Goal: Task Accomplishment & Management: Complete application form

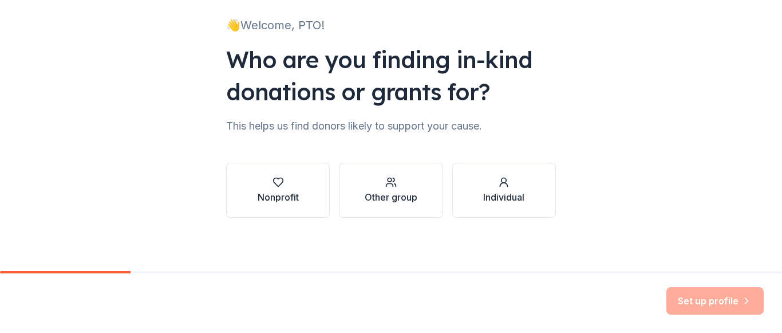
scroll to position [77, 0]
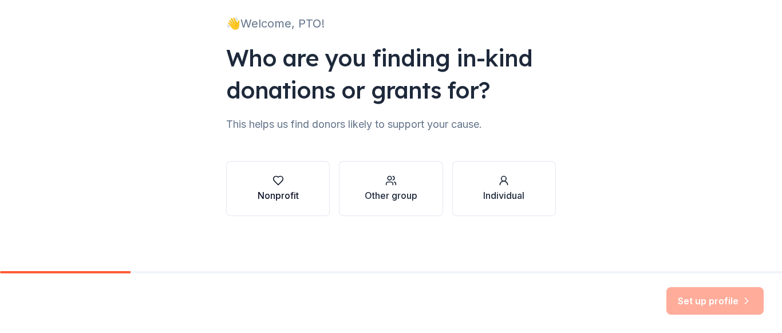
click at [301, 198] on button "Nonprofit" at bounding box center [278, 188] width 104 height 55
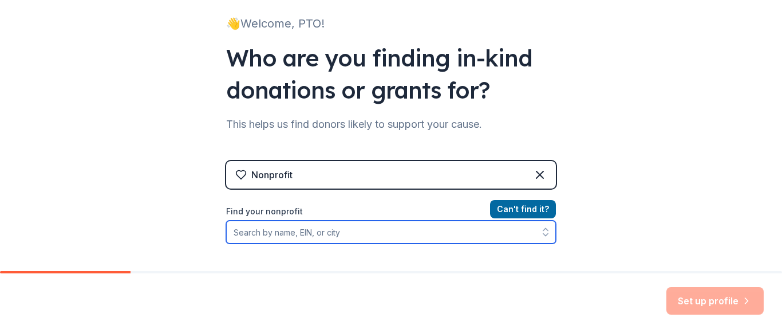
click at [379, 233] on input "Find your nonprofit" at bounding box center [391, 231] width 330 height 23
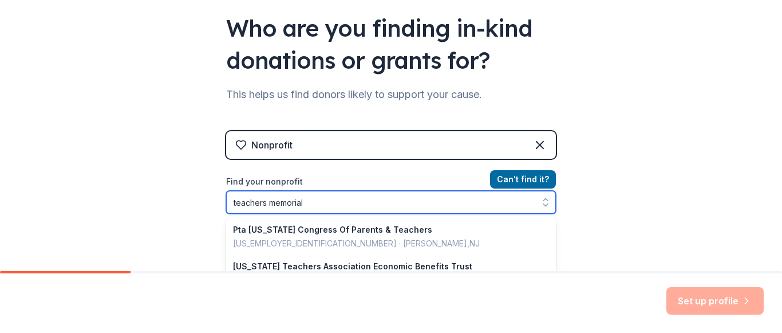
type input "teachers memorial"
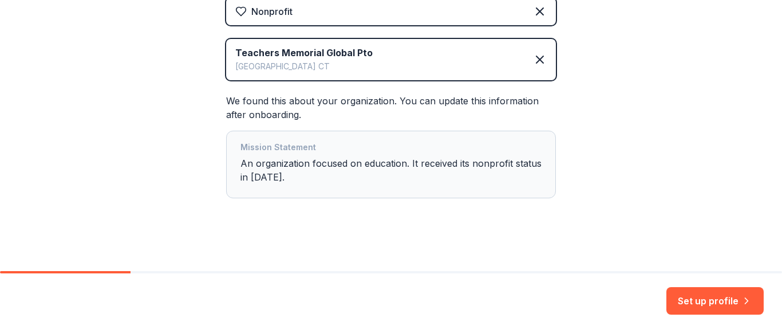
scroll to position [244, 0]
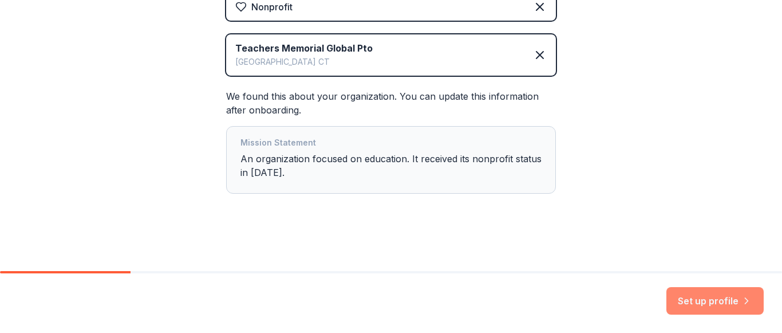
click at [698, 302] on button "Set up profile" at bounding box center [714, 300] width 97 height 27
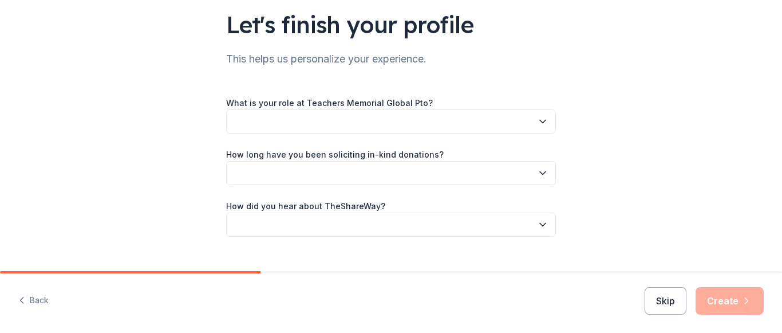
scroll to position [90, 0]
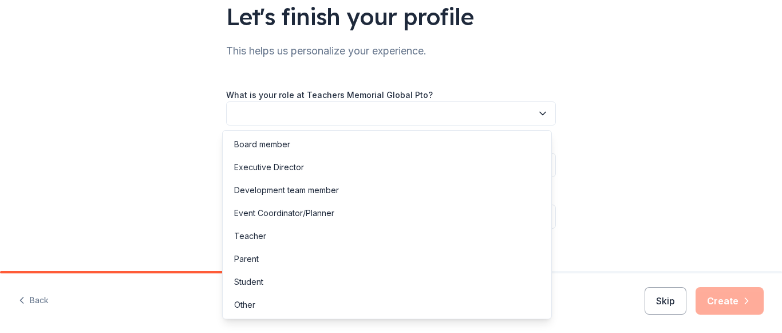
click at [371, 112] on button "button" at bounding box center [391, 113] width 330 height 24
click at [278, 212] on div "Event Coordinator/Planner" at bounding box center [284, 213] width 100 height 14
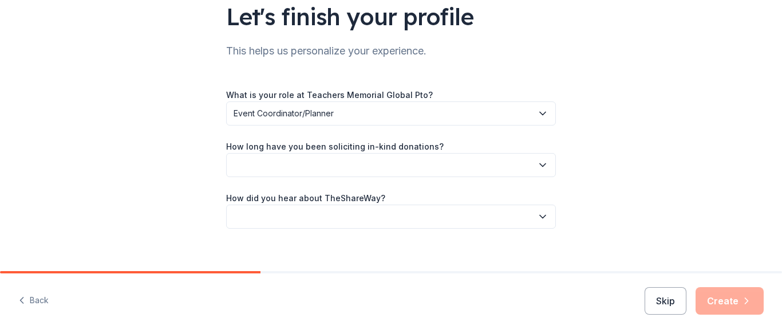
click at [280, 168] on button "button" at bounding box center [391, 165] width 330 height 24
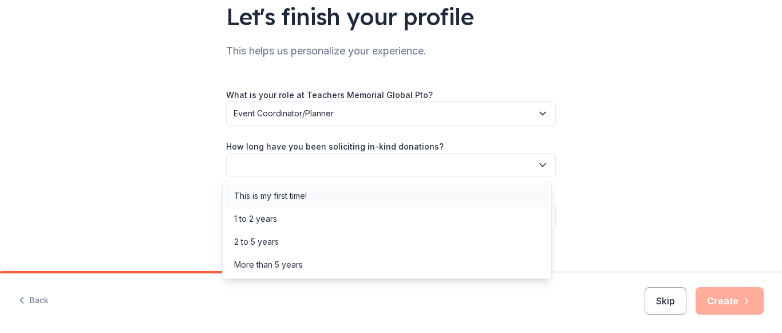
click at [270, 199] on div "This is my first time!" at bounding box center [270, 196] width 73 height 14
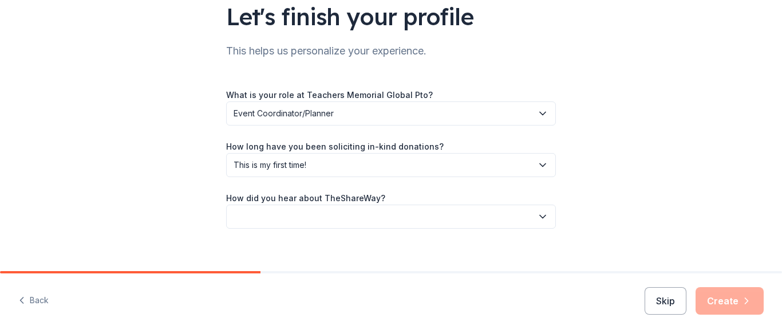
click at [272, 211] on button "button" at bounding box center [391, 216] width 330 height 24
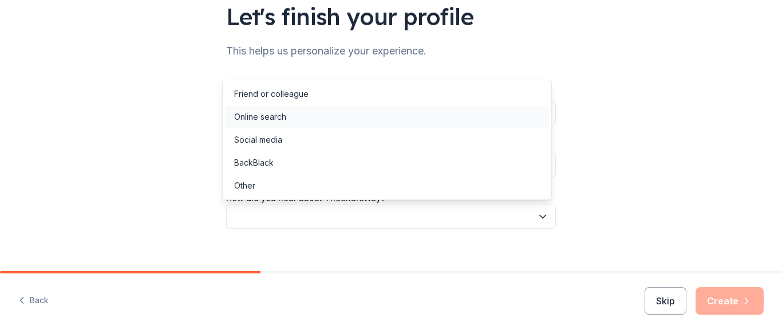
click at [277, 121] on div "Online search" at bounding box center [260, 117] width 52 height 14
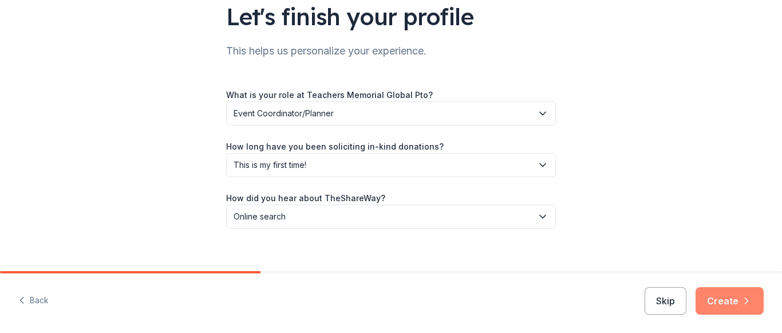
click at [733, 306] on button "Create" at bounding box center [730, 300] width 68 height 27
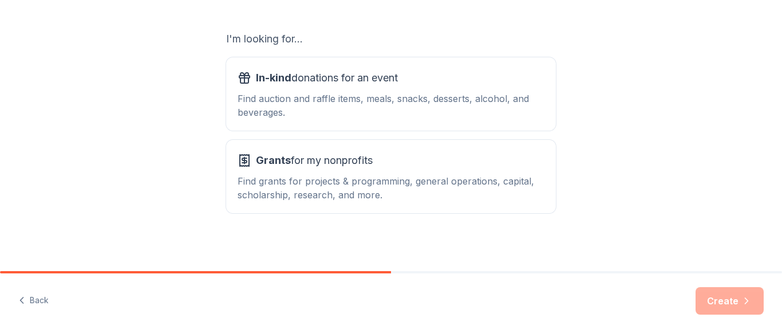
scroll to position [191, 0]
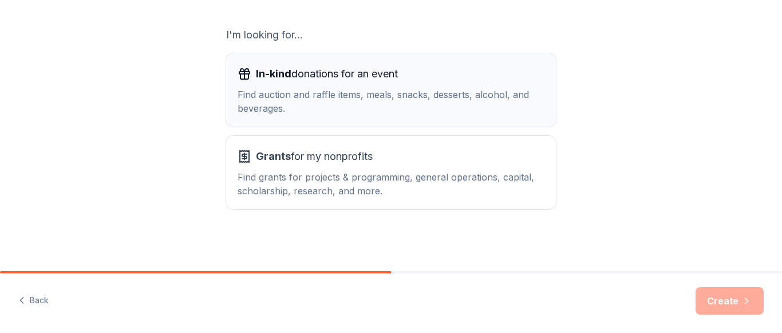
click at [413, 109] on div "Find auction and raffle items, meals, snacks, desserts, alcohol, and beverages." at bounding box center [391, 101] width 307 height 27
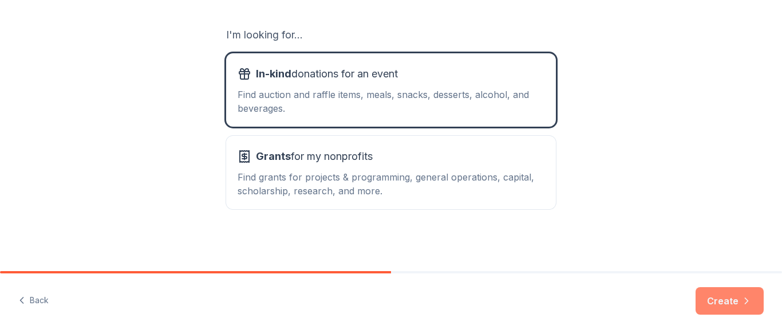
click at [733, 300] on button "Create" at bounding box center [730, 300] width 68 height 27
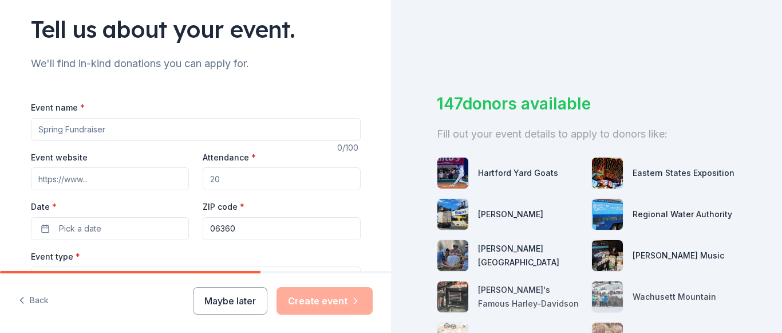
scroll to position [82, 0]
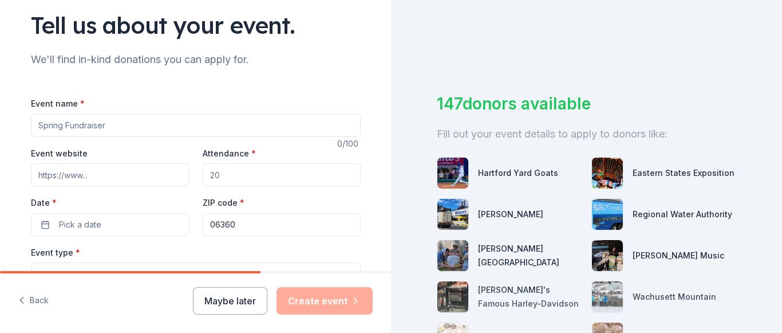
click at [213, 132] on input "Event name *" at bounding box center [196, 125] width 330 height 23
type input "Attendance Award"
click at [111, 178] on input "Event website" at bounding box center [110, 174] width 158 height 23
click at [225, 173] on input "Attendance *" at bounding box center [282, 174] width 158 height 23
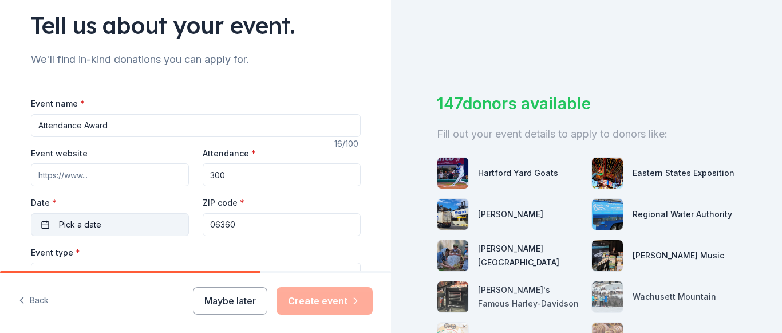
type input "300"
click at [101, 223] on button "Pick a date" at bounding box center [110, 224] width 158 height 23
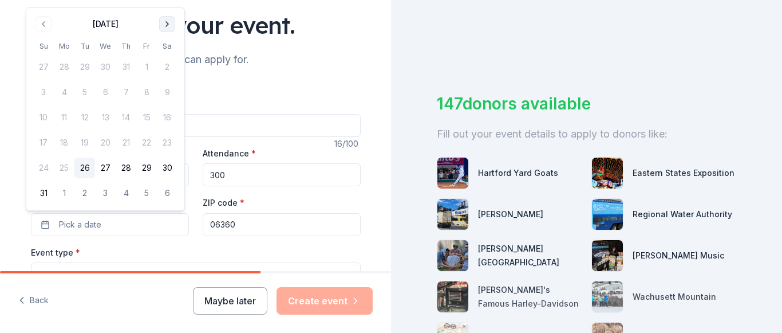
click at [166, 23] on button "Go to next month" at bounding box center [167, 24] width 16 height 16
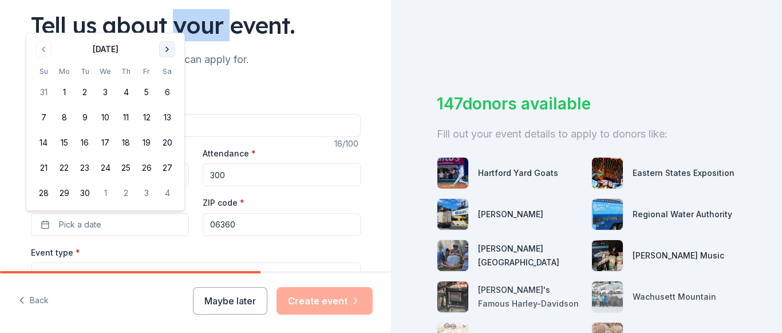
click at [166, 23] on div "Tell us about your event." at bounding box center [196, 25] width 330 height 32
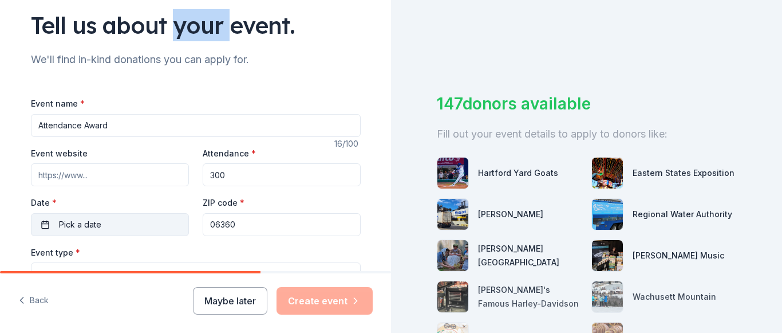
click at [72, 226] on span "Pick a date" at bounding box center [80, 225] width 42 height 14
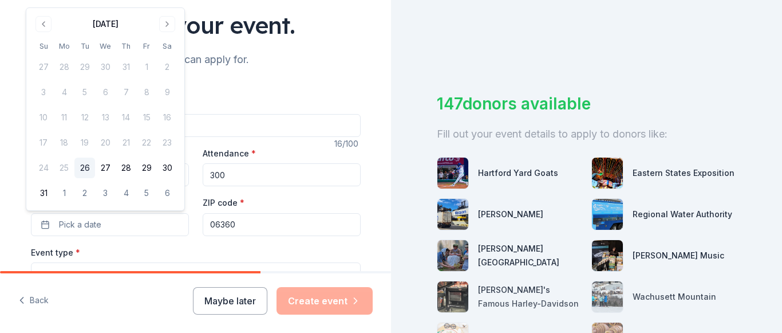
click at [165, 32] on div "August 2025 Su Mo Tu We Th Fr Sa 27 28 29 30 31 1 2 3 4 5 6 7 8 9 10 11 12 13 1…" at bounding box center [105, 109] width 144 height 188
click at [165, 26] on button "Go to next month" at bounding box center [167, 24] width 16 height 16
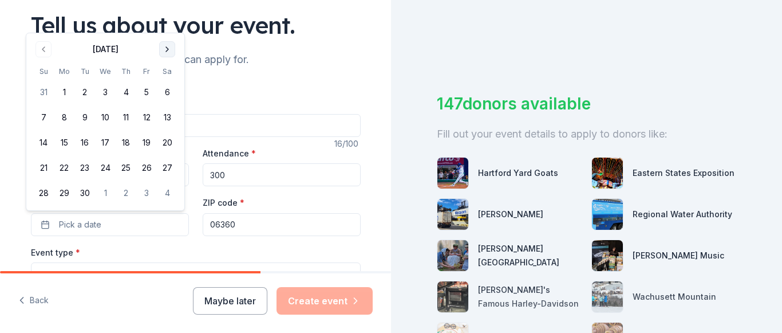
click at [165, 48] on button "Go to next month" at bounding box center [167, 49] width 16 height 16
click at [165, 50] on button "Go to next month" at bounding box center [167, 49] width 16 height 16
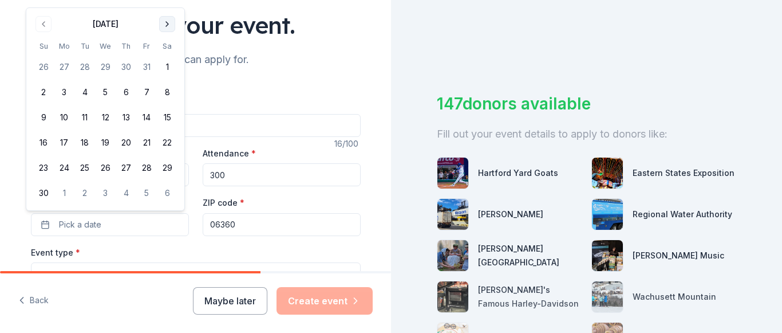
click at [165, 26] on button "Go to next month" at bounding box center [167, 24] width 16 height 16
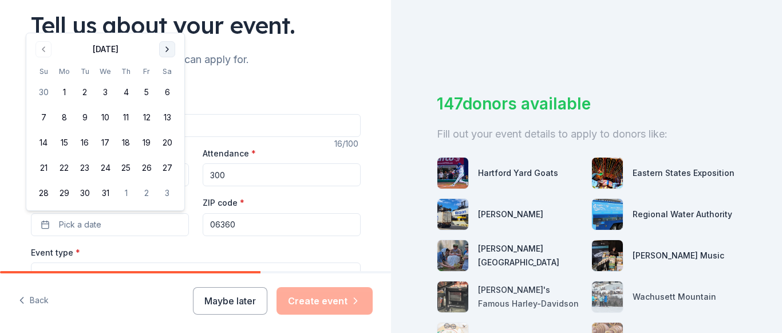
click at [170, 49] on button "Go to next month" at bounding box center [167, 49] width 16 height 16
click at [167, 119] on button "7" at bounding box center [167, 117] width 21 height 21
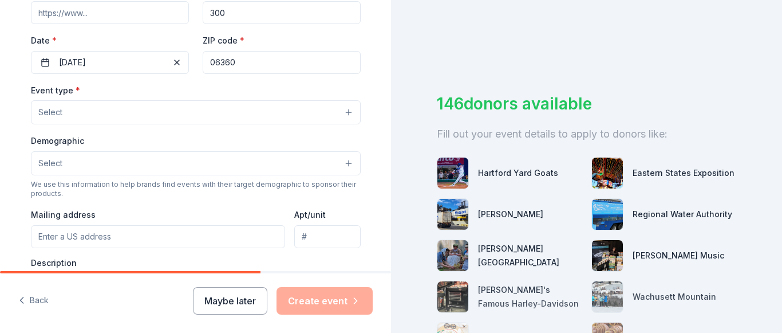
scroll to position [252, 0]
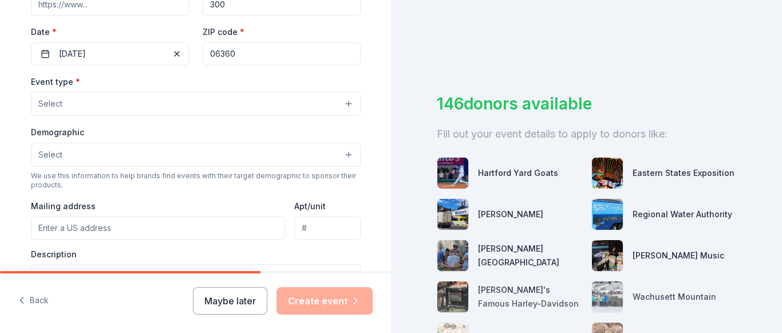
click at [206, 104] on button "Select" at bounding box center [196, 104] width 330 height 24
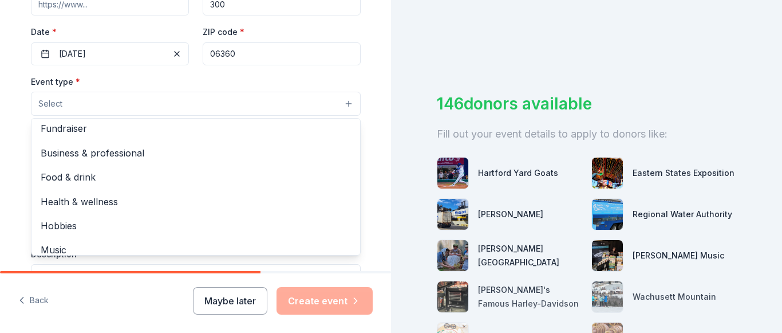
scroll to position [0, 0]
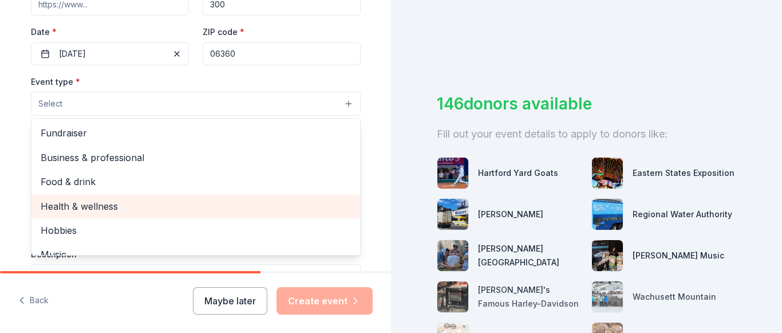
click at [91, 211] on span "Health & wellness" at bounding box center [196, 206] width 310 height 15
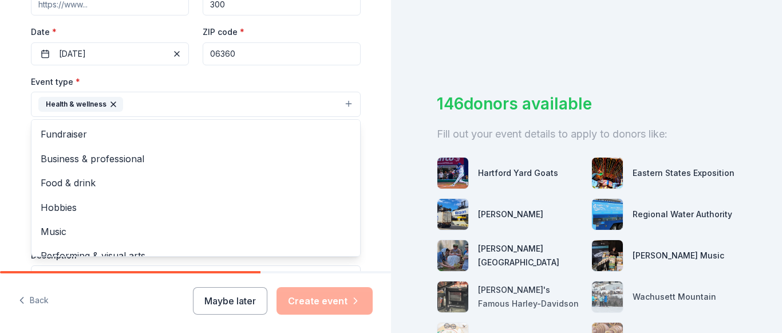
click at [368, 105] on div "Tell us about your event. We'll find in-kind donations you can apply for. Event…" at bounding box center [196, 129] width 366 height 763
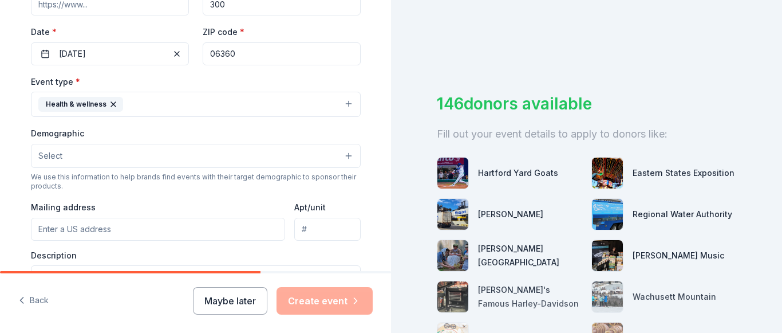
click at [202, 157] on button "Select" at bounding box center [196, 156] width 330 height 24
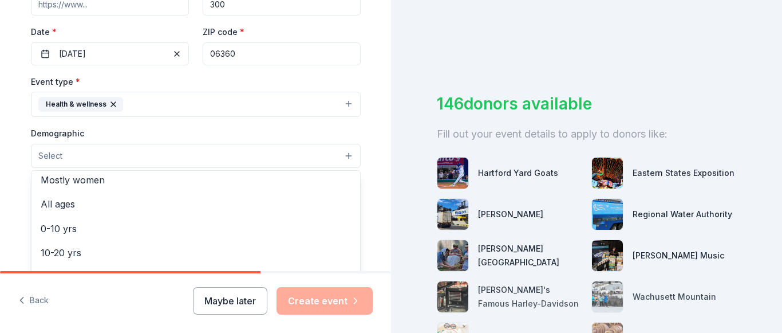
scroll to position [73, 0]
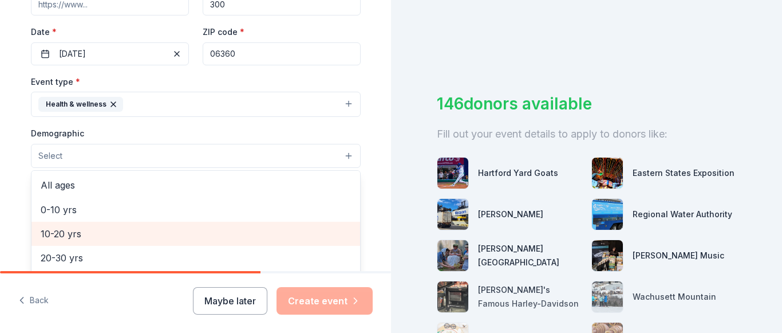
click at [57, 232] on span "10-20 yrs" at bounding box center [196, 233] width 310 height 15
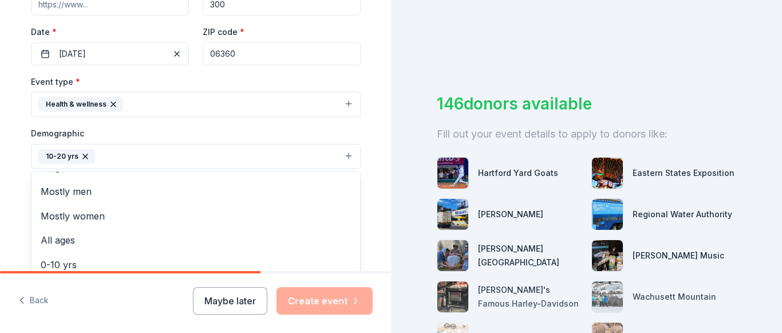
scroll to position [0, 0]
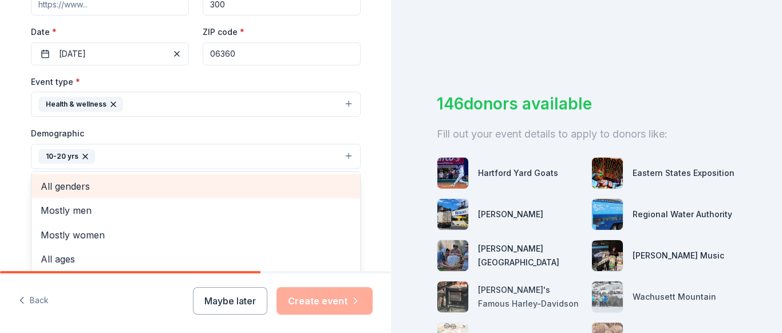
click at [317, 181] on span "All genders" at bounding box center [196, 186] width 310 height 15
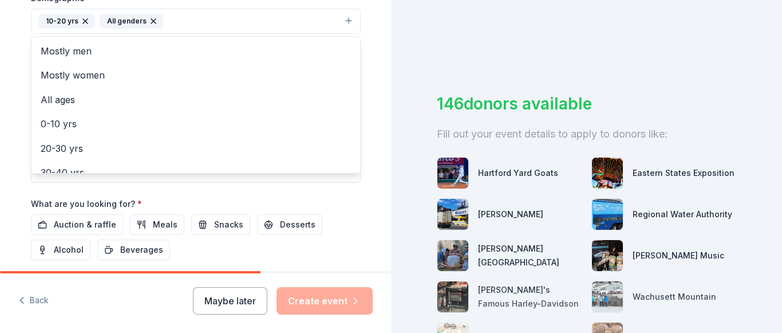
scroll to position [384, 0]
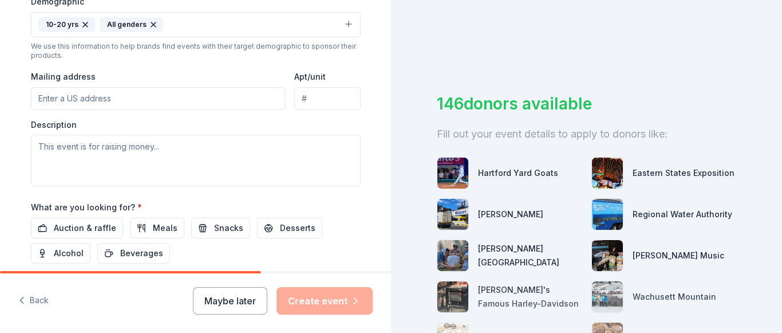
click at [195, 109] on input "Mailing address" at bounding box center [158, 98] width 255 height 23
type input "15 Teachers Drive, Norwich, CT, 06360"
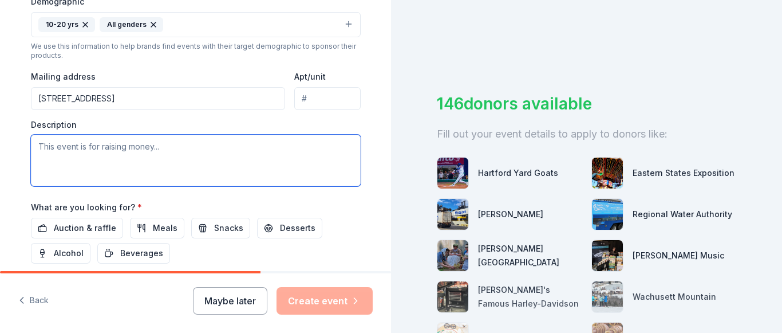
click at [207, 158] on textarea at bounding box center [196, 161] width 330 height 52
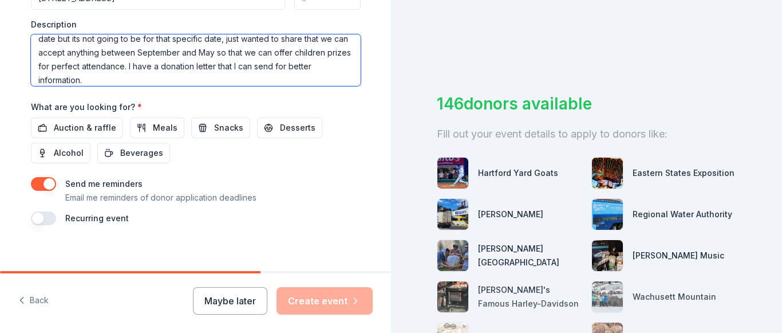
scroll to position [494, 0]
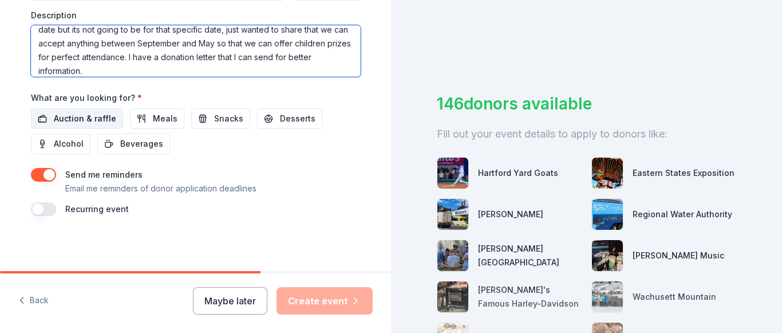
type textarea "This is not an event, this is a monthly giveaway we would like to implement. I …"
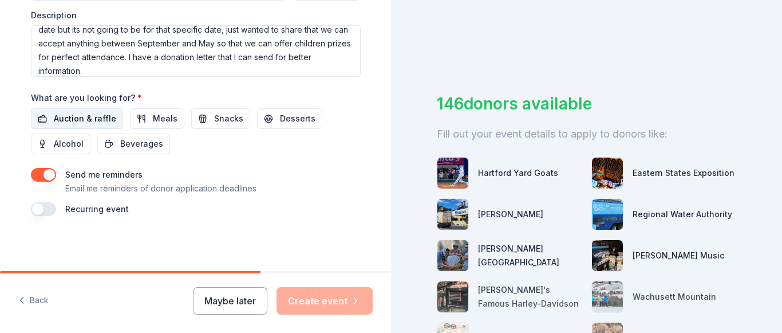
click at [98, 119] on span "Auction & raffle" at bounding box center [85, 119] width 62 height 14
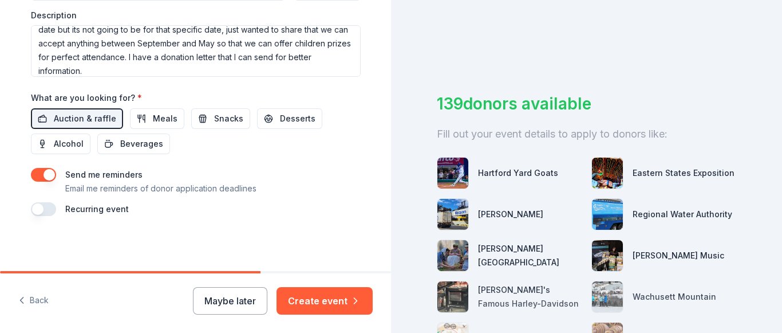
click at [41, 212] on button "button" at bounding box center [43, 209] width 25 height 14
click at [124, 242] on button "February 2027" at bounding box center [94, 243] width 59 height 23
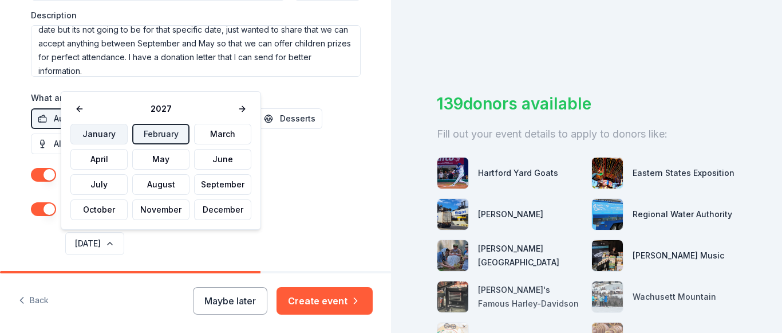
click at [94, 128] on button "January" at bounding box center [98, 134] width 57 height 21
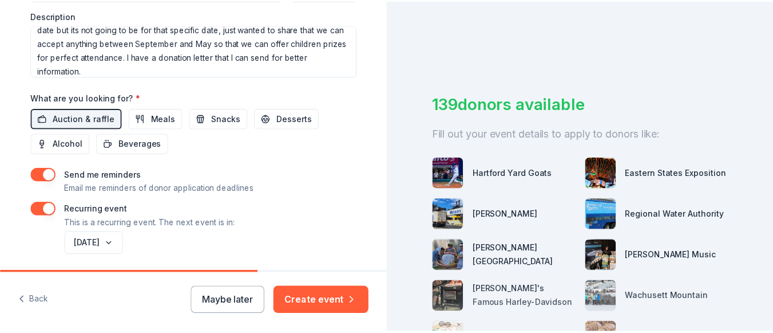
scroll to position [535, 0]
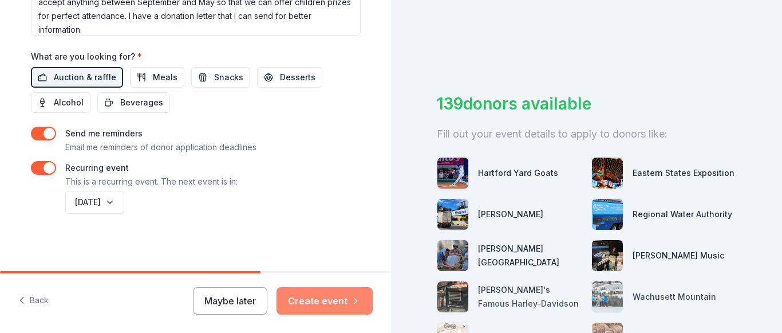
click at [359, 294] on button "Create event" at bounding box center [325, 300] width 96 height 27
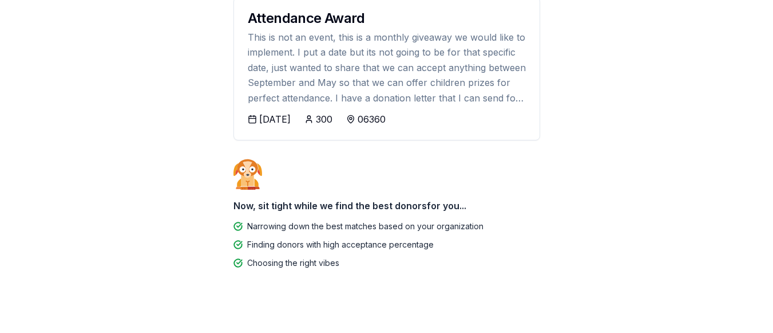
scroll to position [166, 0]
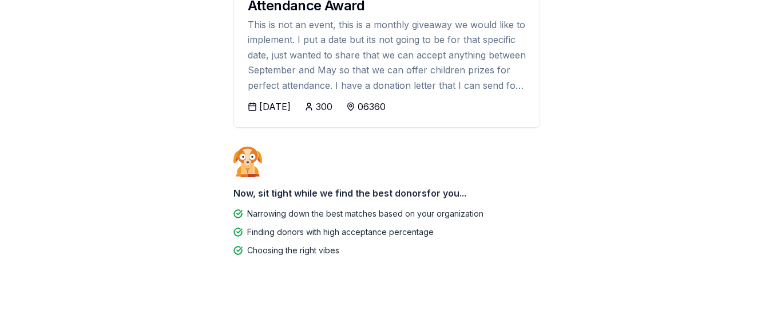
click at [773, 167] on html "We're excited for " Attendance Award "! Attendance Award This is not an event, …" at bounding box center [386, 0] width 773 height 333
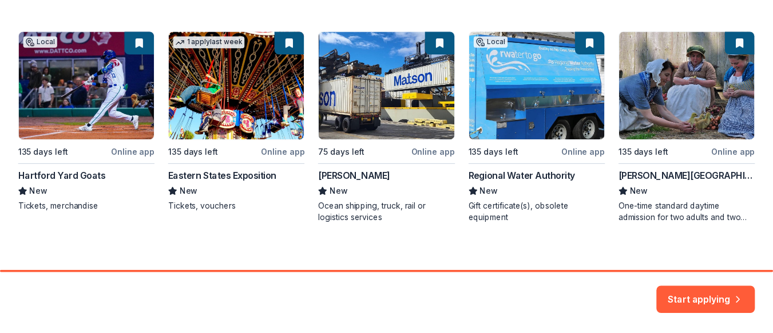
scroll to position [204, 0]
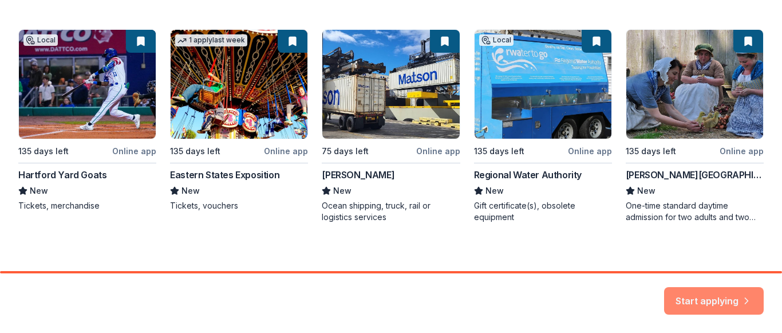
click at [696, 298] on button "Start applying" at bounding box center [714, 293] width 100 height 27
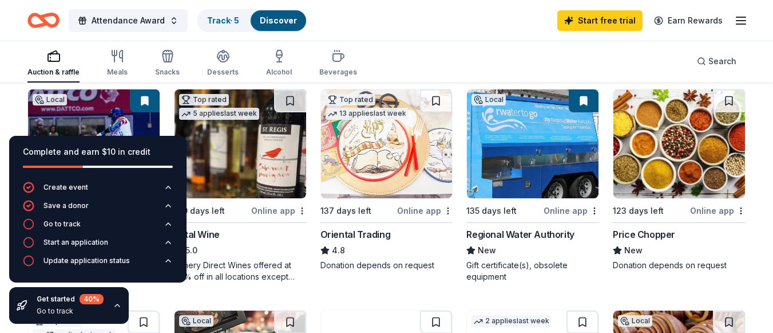
scroll to position [125, 0]
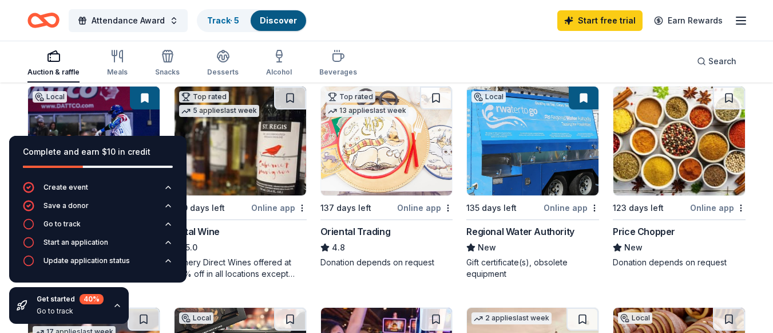
click at [128, 116] on img at bounding box center [94, 140] width 132 height 109
click at [116, 307] on icon "button" at bounding box center [117, 305] width 9 height 9
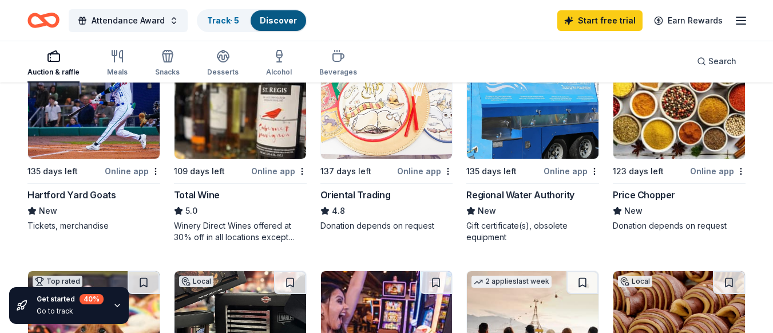
scroll to position [164, 0]
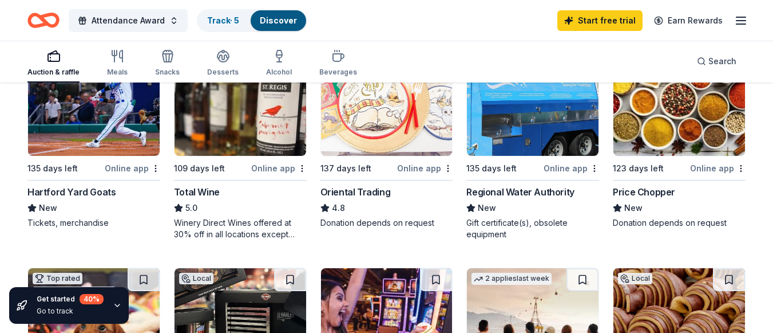
click at [421, 145] on img at bounding box center [387, 101] width 132 height 109
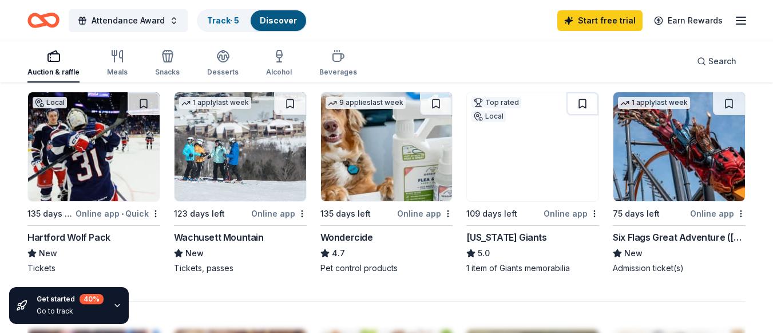
scroll to position [788, 0]
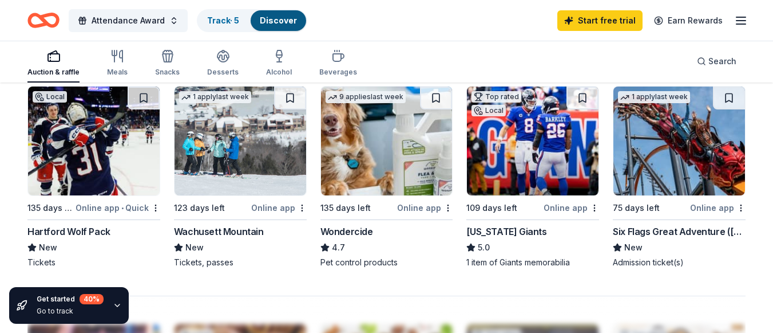
click at [556, 169] on img at bounding box center [533, 140] width 132 height 109
click at [660, 184] on img at bounding box center [680, 140] width 132 height 109
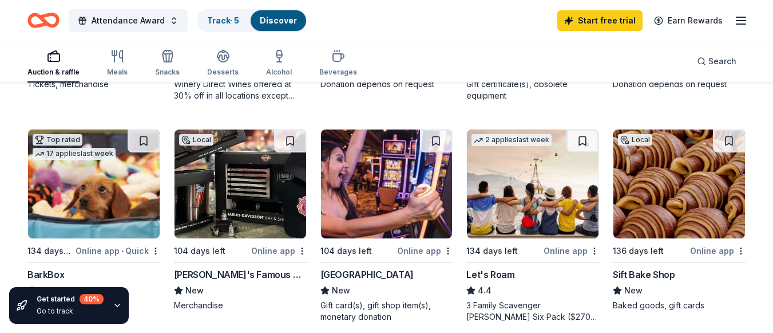
scroll to position [311, 0]
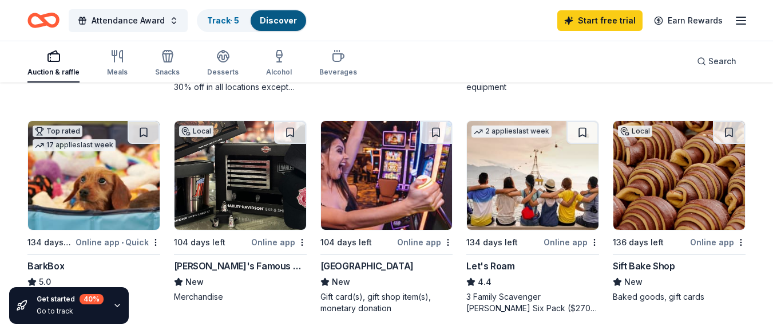
click at [376, 182] on img at bounding box center [387, 175] width 132 height 109
click at [238, 200] on img at bounding box center [241, 175] width 132 height 109
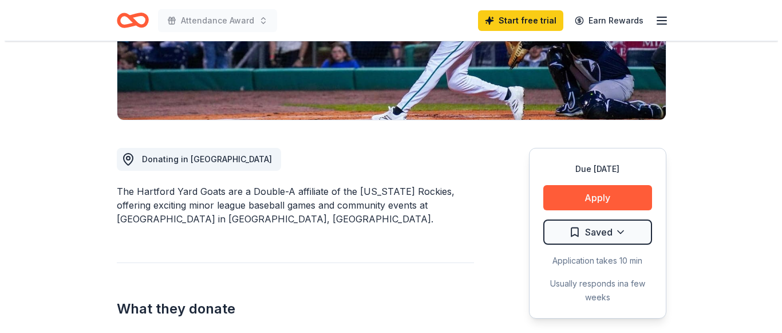
scroll to position [302, 0]
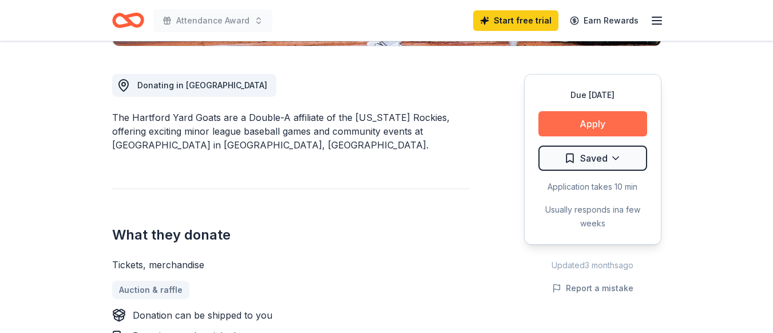
click at [602, 123] on button "Apply" at bounding box center [593, 123] width 109 height 25
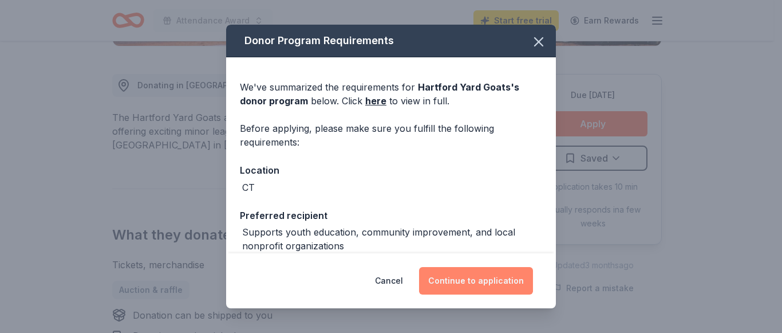
click at [486, 275] on button "Continue to application" at bounding box center [476, 280] width 114 height 27
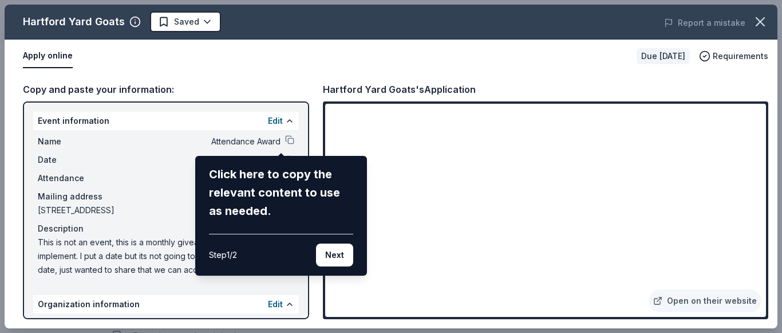
drag, startPoint x: 306, startPoint y: 132, endPoint x: 308, endPoint y: 185, distance: 53.3
click at [308, 185] on div "Hartford Yard Goats Saved Report a mistake Apply online Due in 135 days Require…" at bounding box center [391, 166] width 773 height 323
click at [334, 252] on button "Next" at bounding box center [334, 254] width 37 height 23
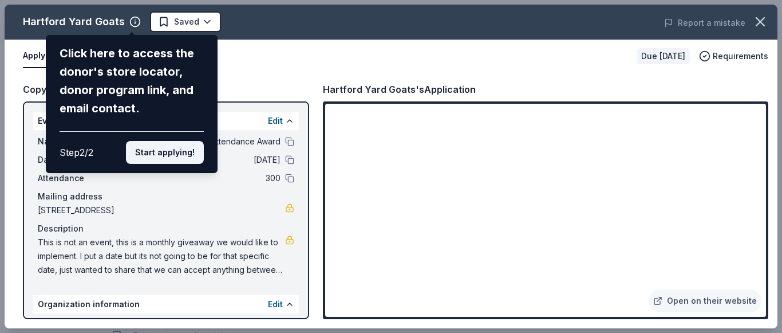
click at [189, 149] on button "Start applying!" at bounding box center [165, 152] width 78 height 23
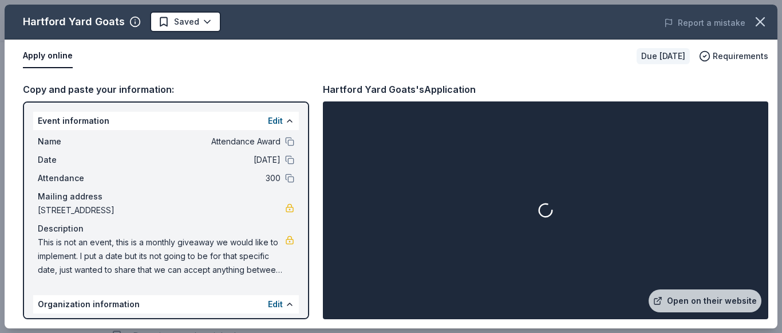
drag, startPoint x: 303, startPoint y: 137, endPoint x: 307, endPoint y: 169, distance: 32.3
click at [307, 169] on div "Hartford Yard Goats Saved Report a mistake Apply online Due in 135 days Require…" at bounding box center [391, 166] width 773 height 323
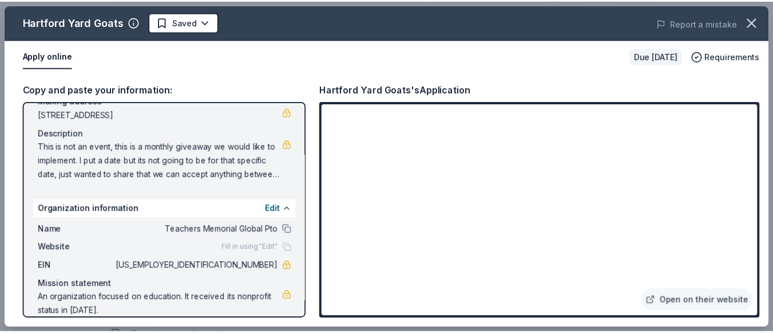
scroll to position [103, 0]
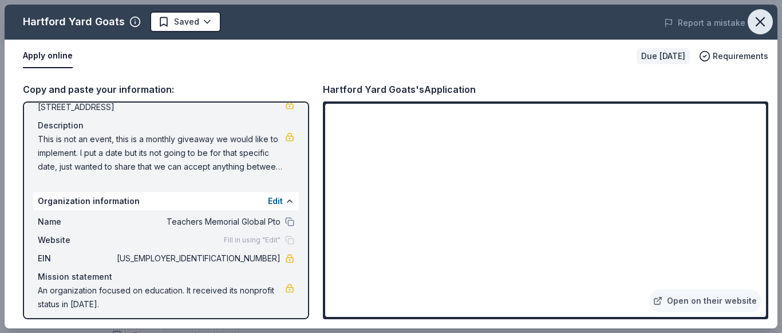
click at [761, 22] on icon "button" at bounding box center [760, 22] width 8 height 8
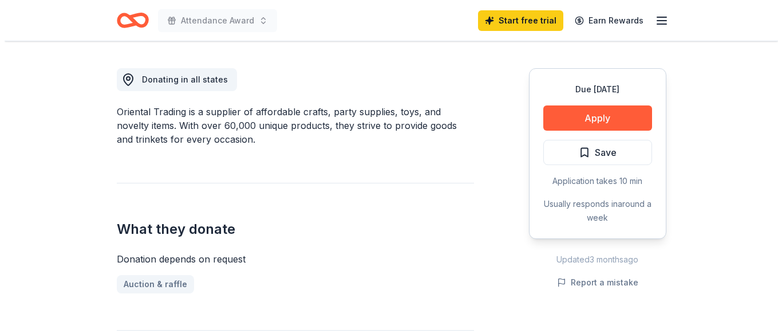
scroll to position [300, 0]
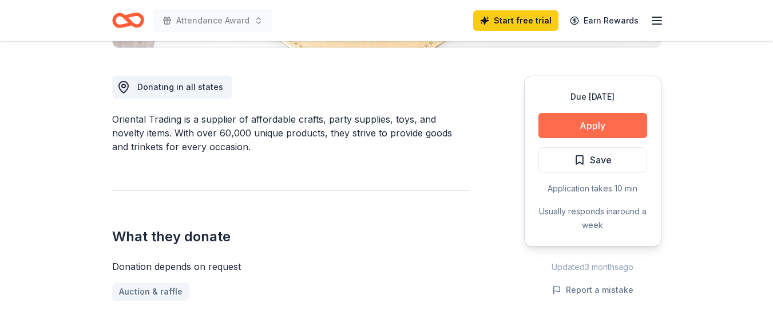
click at [577, 117] on button "Apply" at bounding box center [593, 125] width 109 height 25
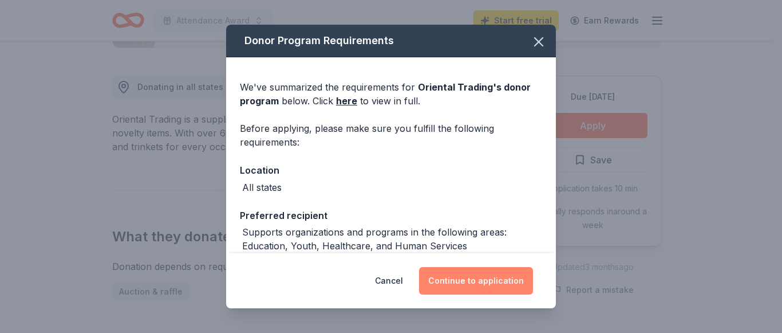
click at [479, 280] on button "Continue to application" at bounding box center [476, 280] width 114 height 27
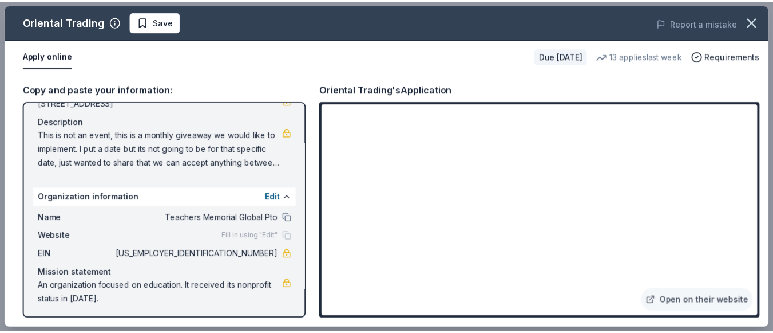
scroll to position [110, 0]
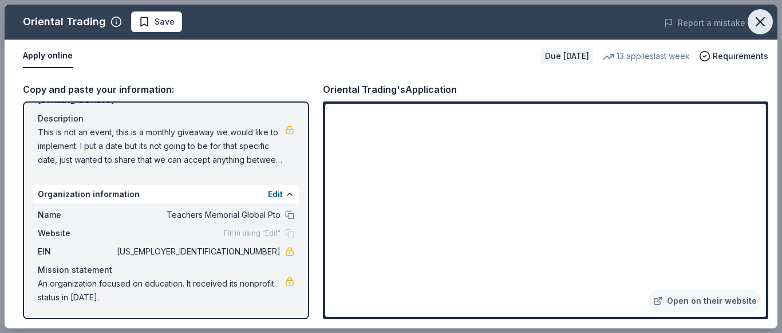
click at [760, 22] on icon "button" at bounding box center [760, 22] width 8 height 8
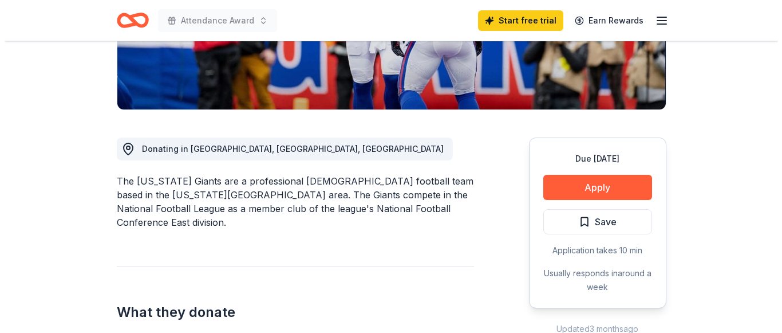
scroll to position [319, 0]
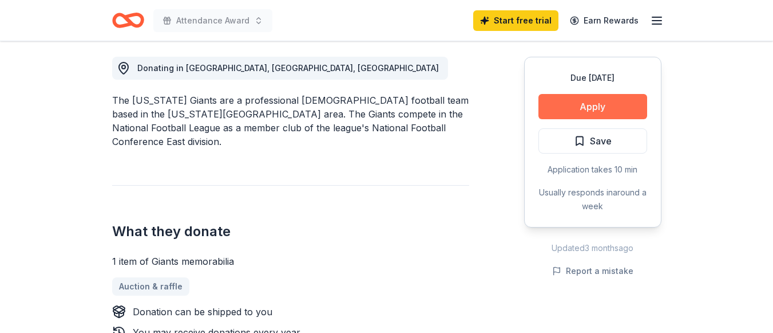
click at [591, 115] on button "Apply" at bounding box center [593, 106] width 109 height 25
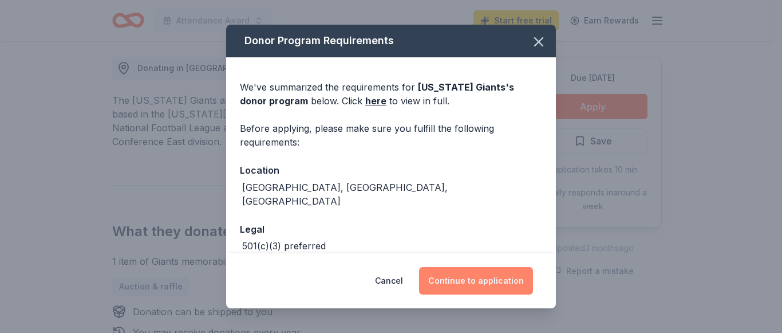
click at [476, 277] on button "Continue to application" at bounding box center [476, 280] width 114 height 27
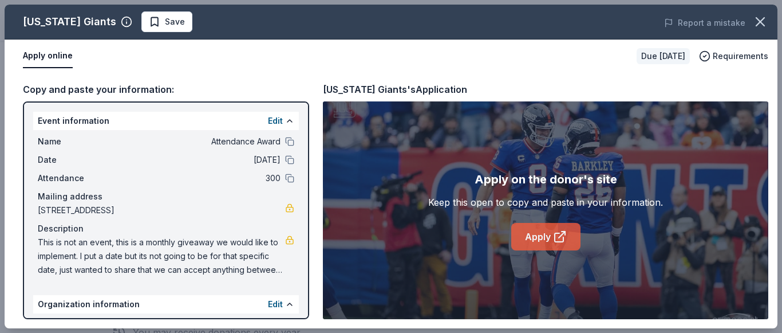
click at [532, 236] on link "Apply" at bounding box center [545, 236] width 69 height 27
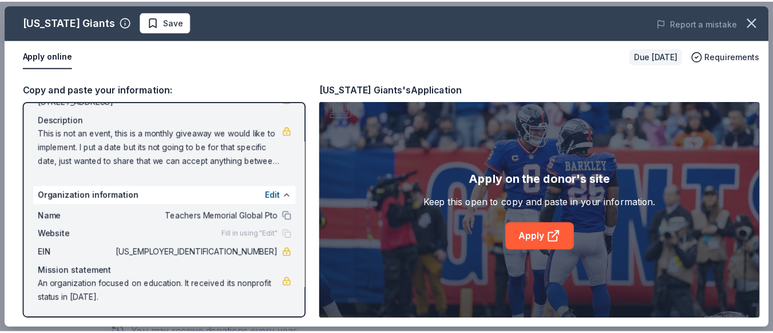
scroll to position [110, 0]
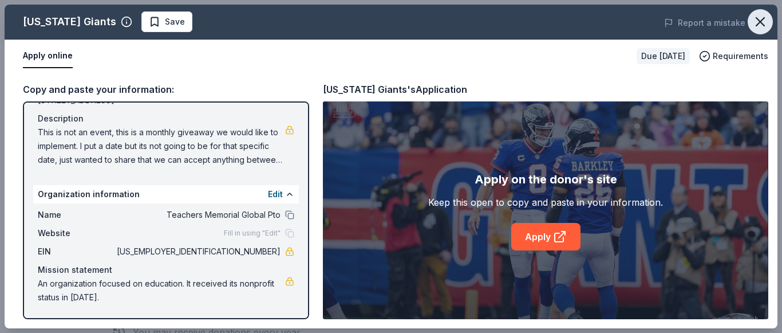
click at [761, 24] on icon "button" at bounding box center [760, 22] width 16 height 16
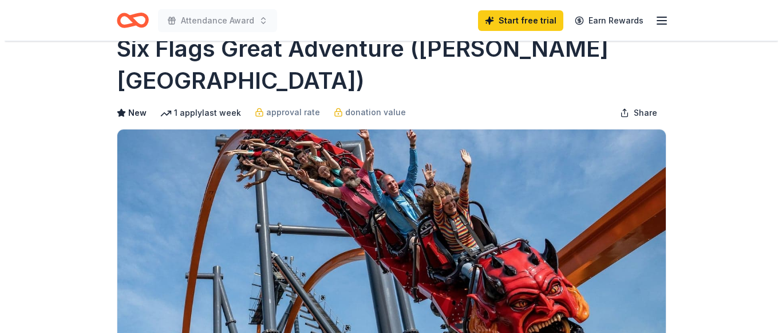
scroll to position [354, 0]
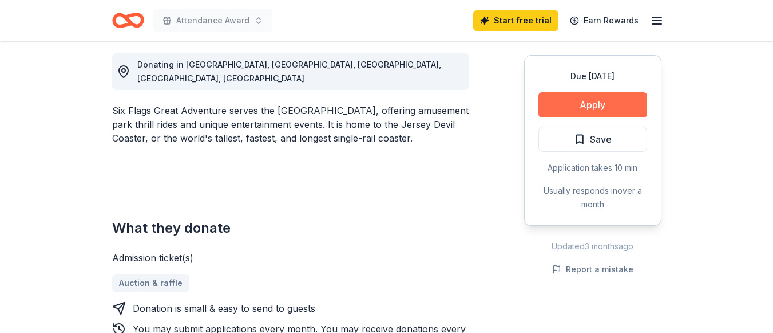
click at [607, 109] on button "Apply" at bounding box center [593, 104] width 109 height 25
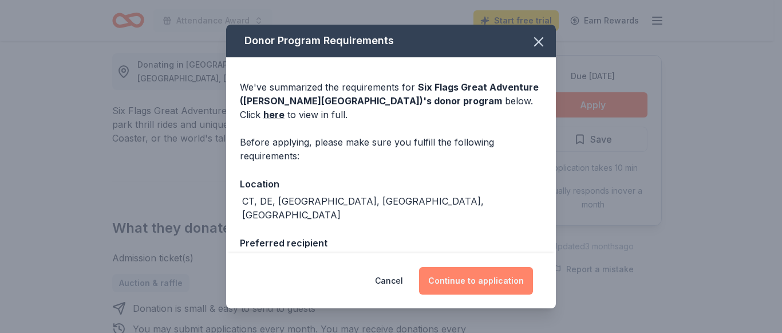
click at [454, 290] on button "Continue to application" at bounding box center [476, 280] width 114 height 27
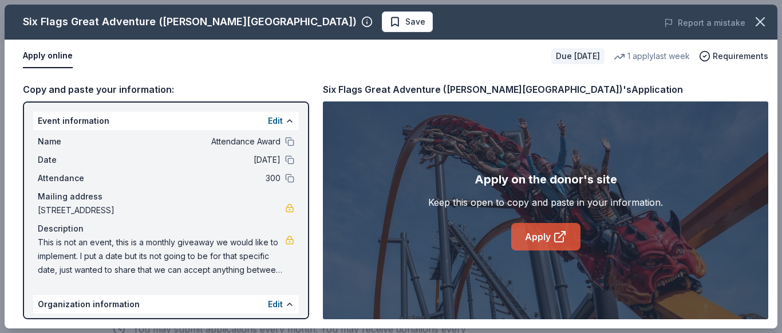
click at [535, 233] on link "Apply" at bounding box center [545, 236] width 69 height 27
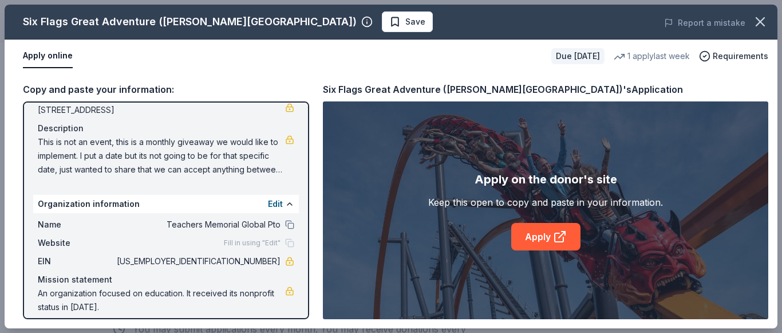
scroll to position [110, 0]
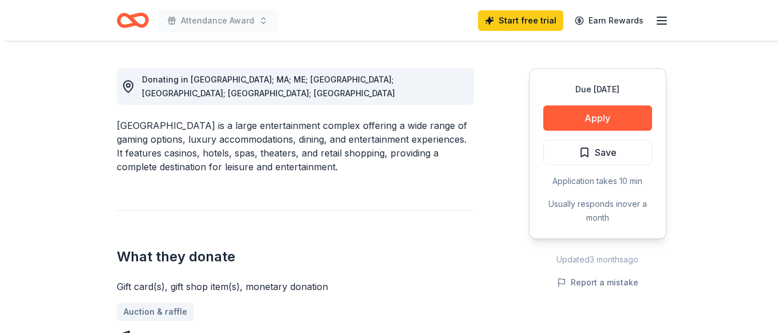
scroll to position [364, 0]
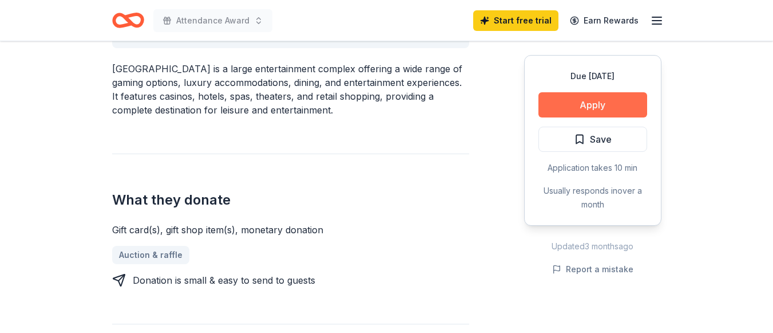
click at [602, 109] on button "Apply" at bounding box center [593, 104] width 109 height 25
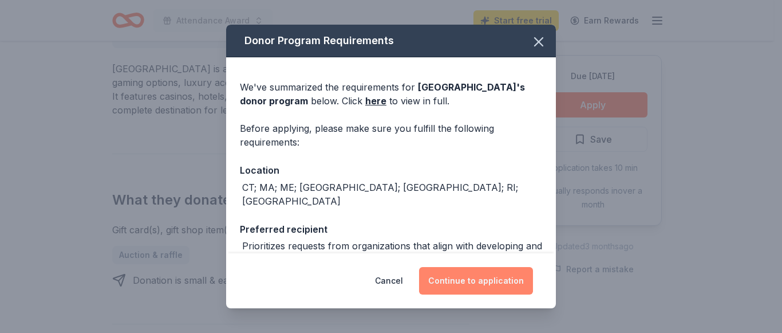
click at [474, 283] on button "Continue to application" at bounding box center [476, 280] width 114 height 27
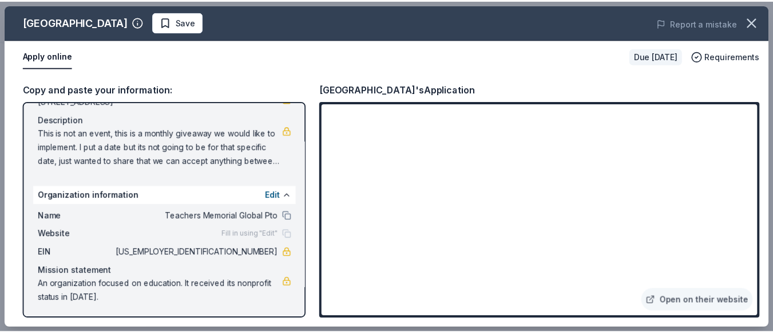
scroll to position [110, 0]
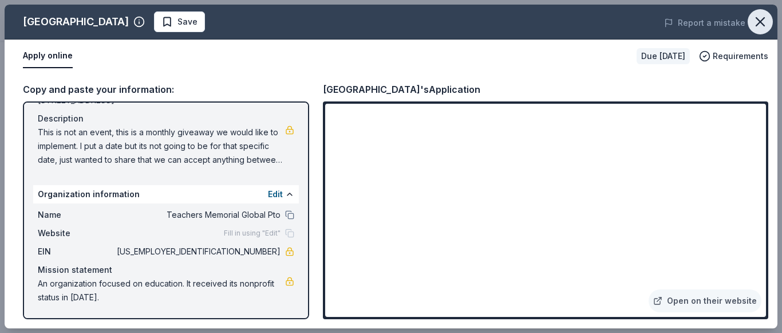
click at [757, 26] on icon "button" at bounding box center [760, 22] width 16 height 16
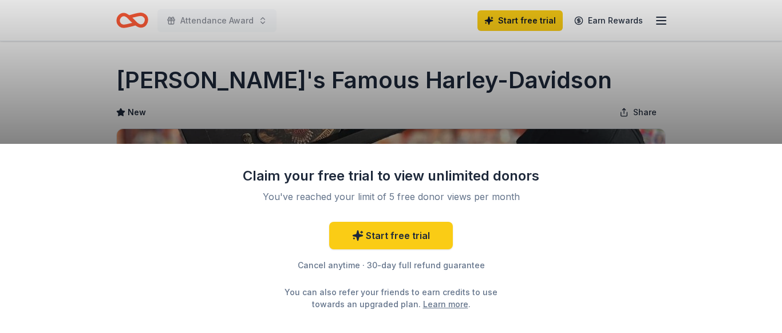
click at [760, 54] on div "Claim your free trial to view unlimited donors You've reached your limit of 5 f…" at bounding box center [391, 166] width 782 height 333
